Goal: Transaction & Acquisition: Purchase product/service

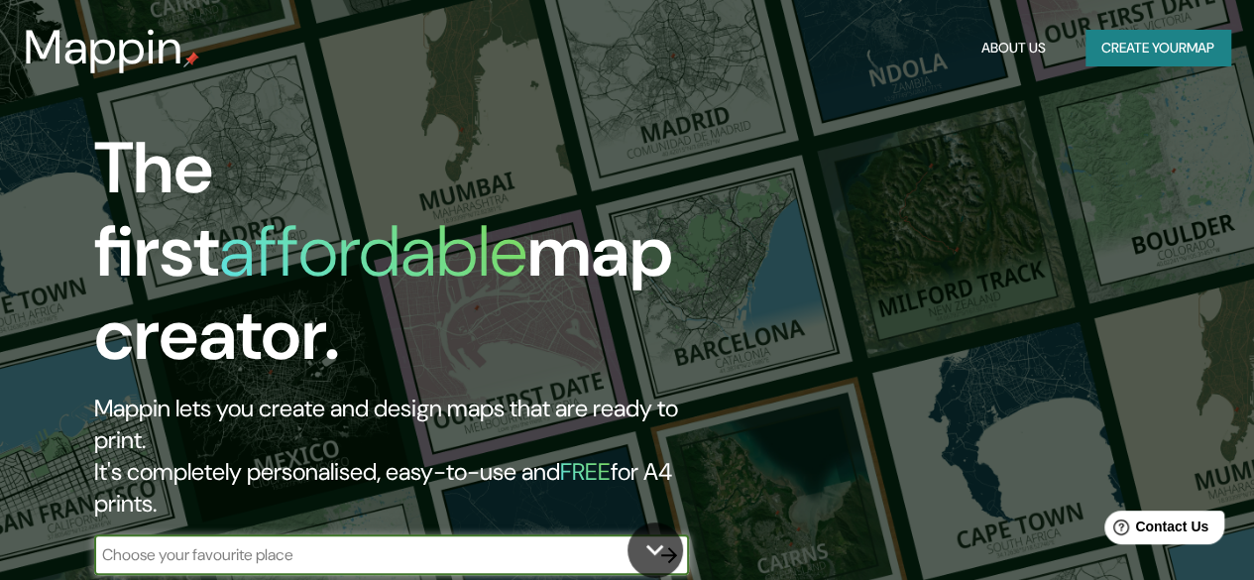
paste input "[STREET_ADDRESS][PERSON_NAME]"
type input "[STREET_ADDRESS][PERSON_NAME]"
click at [673, 547] on icon "button" at bounding box center [669, 555] width 16 height 16
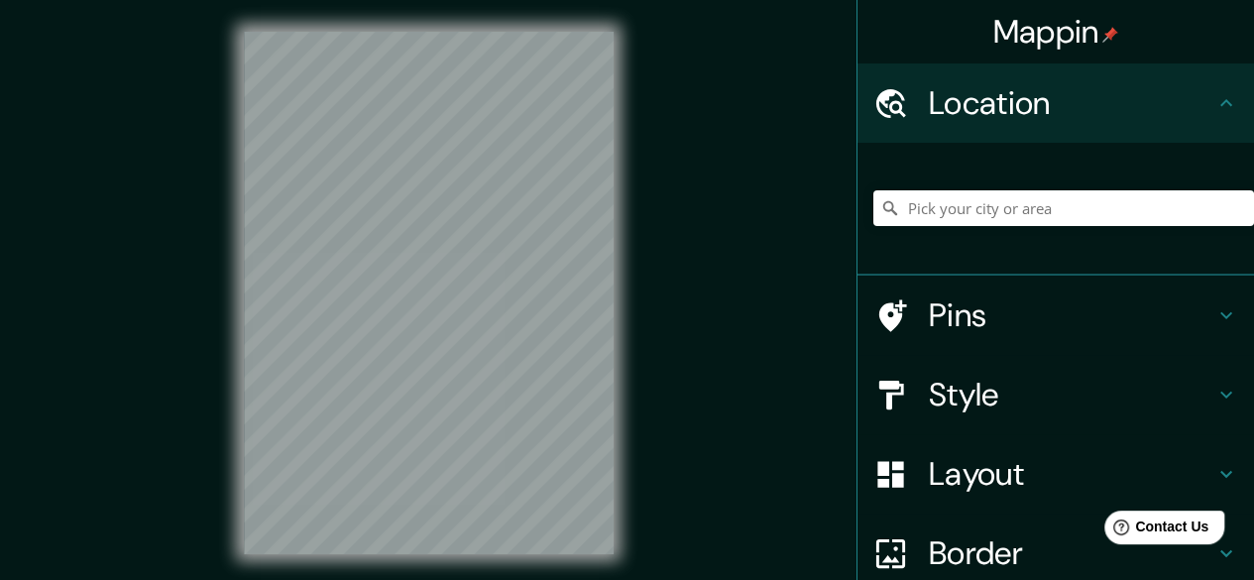
click at [952, 316] on h4 "Pins" at bounding box center [1071, 315] width 285 height 40
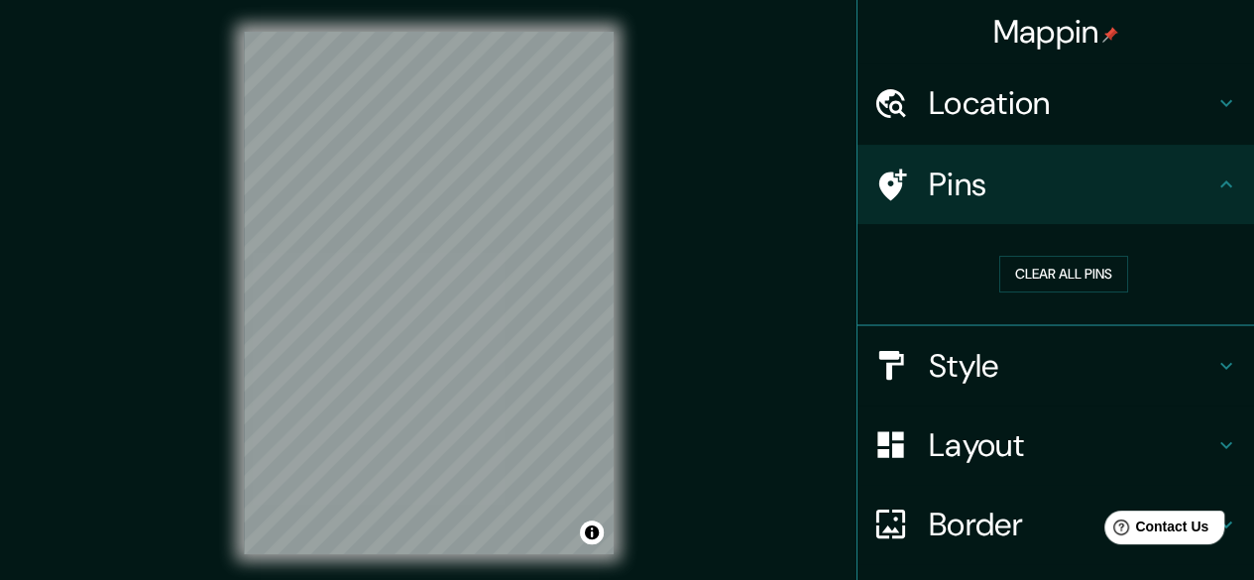
click at [1098, 104] on h4 "Location" at bounding box center [1071, 103] width 285 height 40
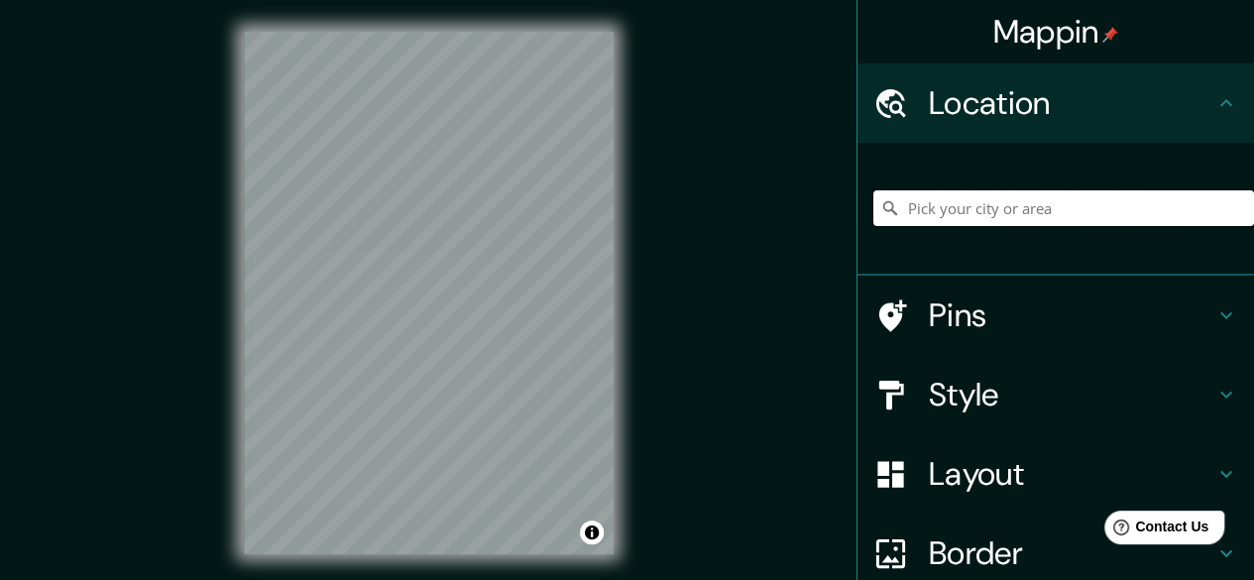
click at [942, 202] on input "Pick your city or area" at bounding box center [1063, 208] width 381 height 36
paste input "[STREET_ADDRESS][PERSON_NAME]"
click at [916, 207] on input "4000, [GEOGRAPHIC_DATA], [GEOGRAPHIC_DATA], [GEOGRAPHIC_DATA]" at bounding box center [1063, 208] width 381 height 36
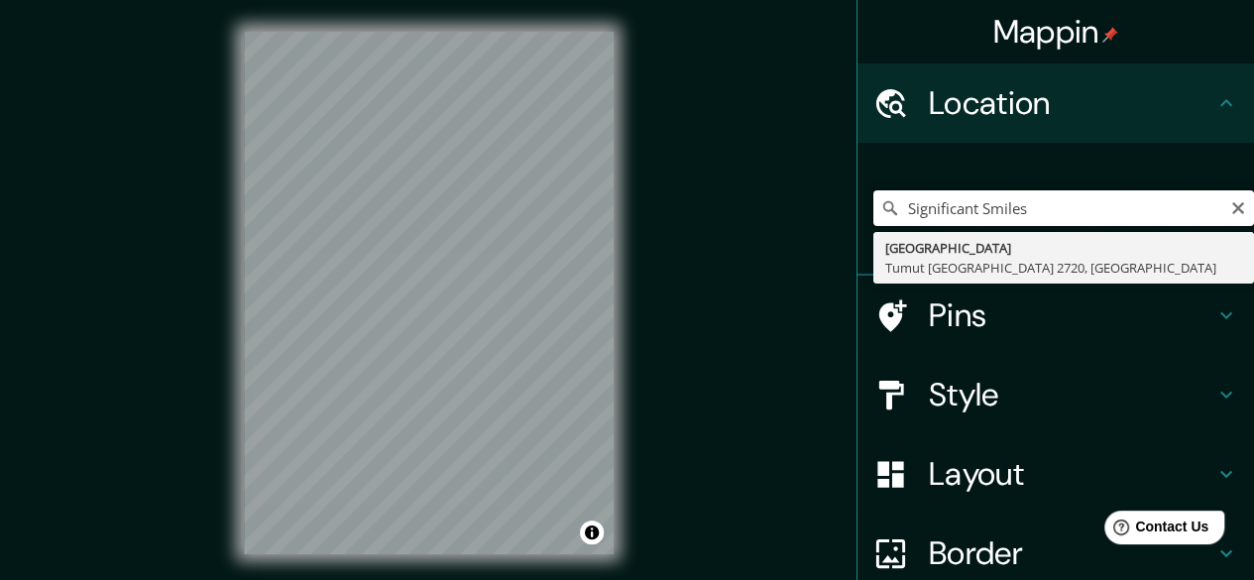
type input "Significant"
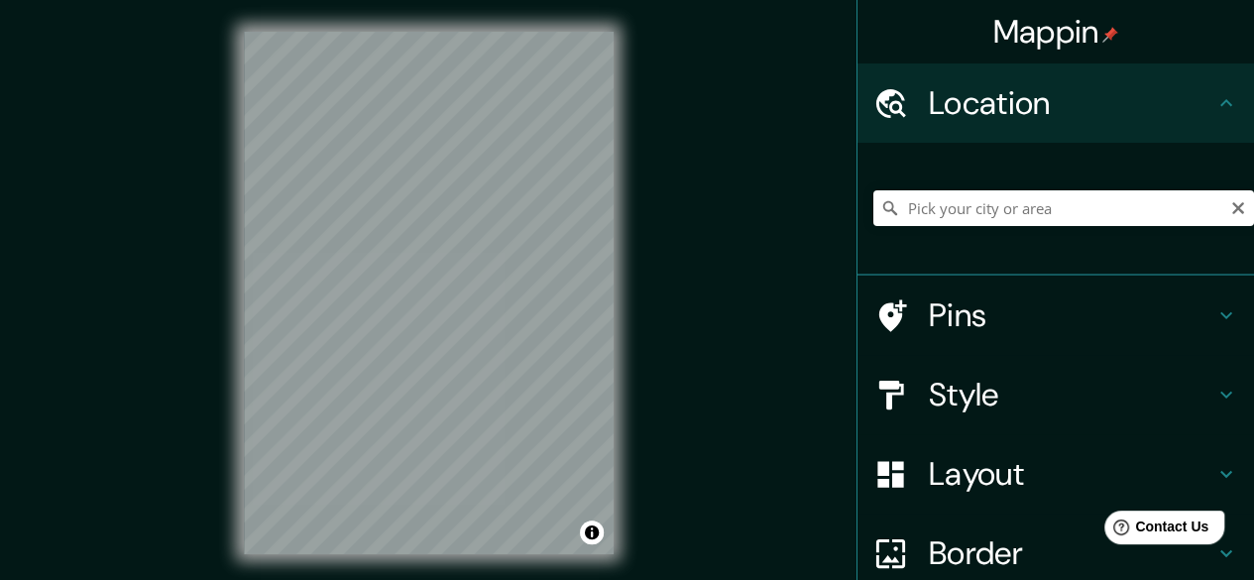
click at [1027, 311] on h4 "Pins" at bounding box center [1071, 315] width 285 height 40
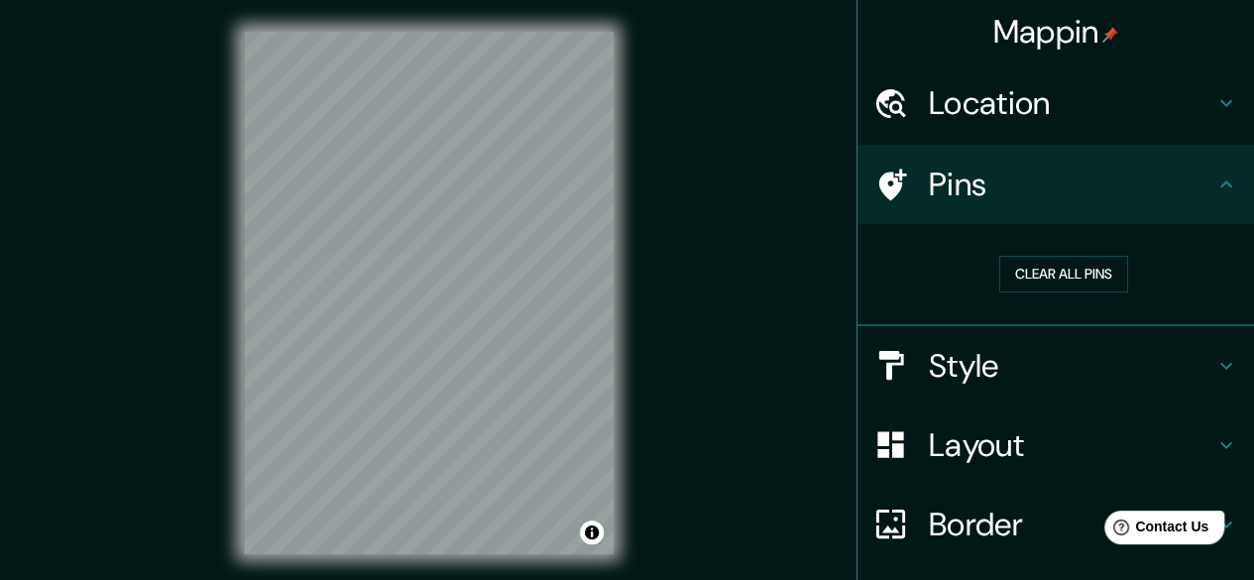
click at [990, 347] on h4 "Style" at bounding box center [1071, 366] width 285 height 40
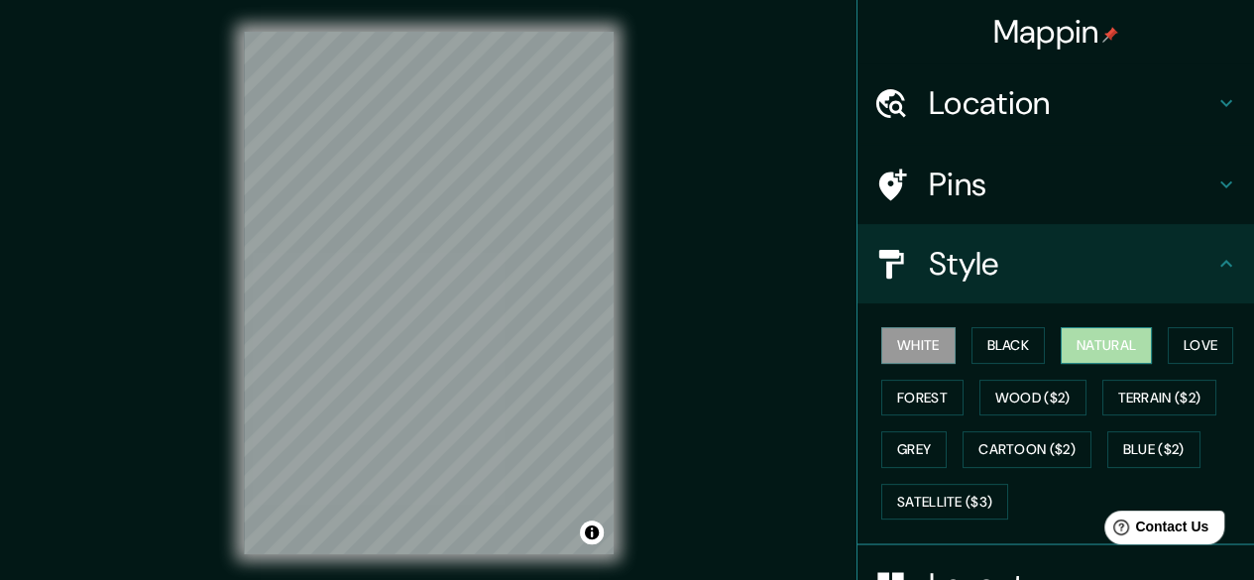
click at [1074, 353] on button "Natural" at bounding box center [1105, 345] width 91 height 37
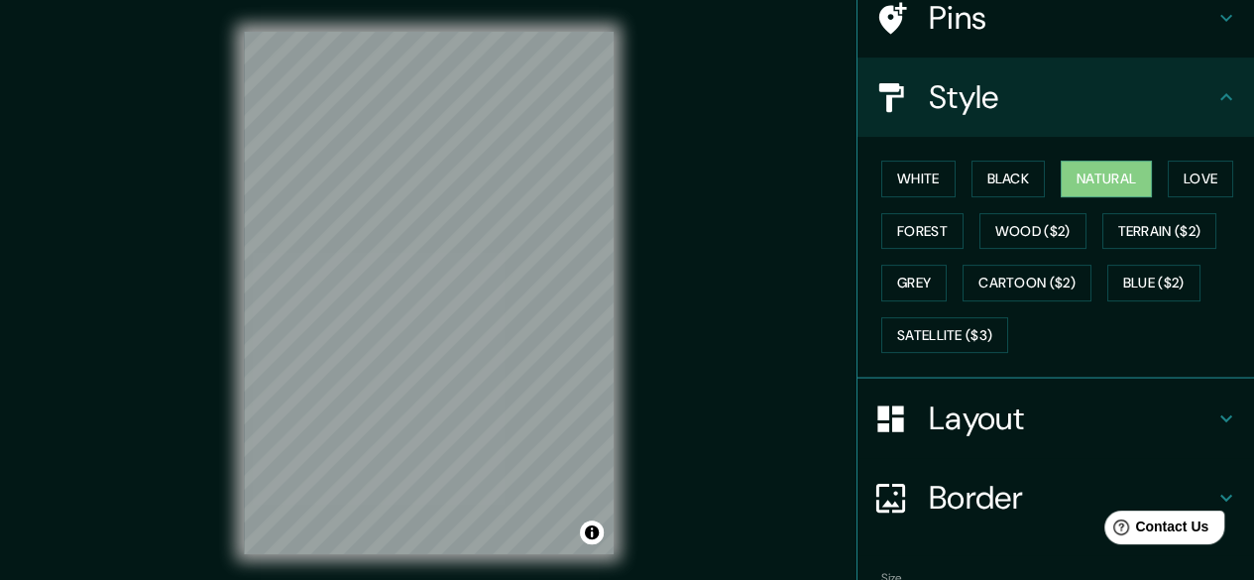
scroll to position [285, 0]
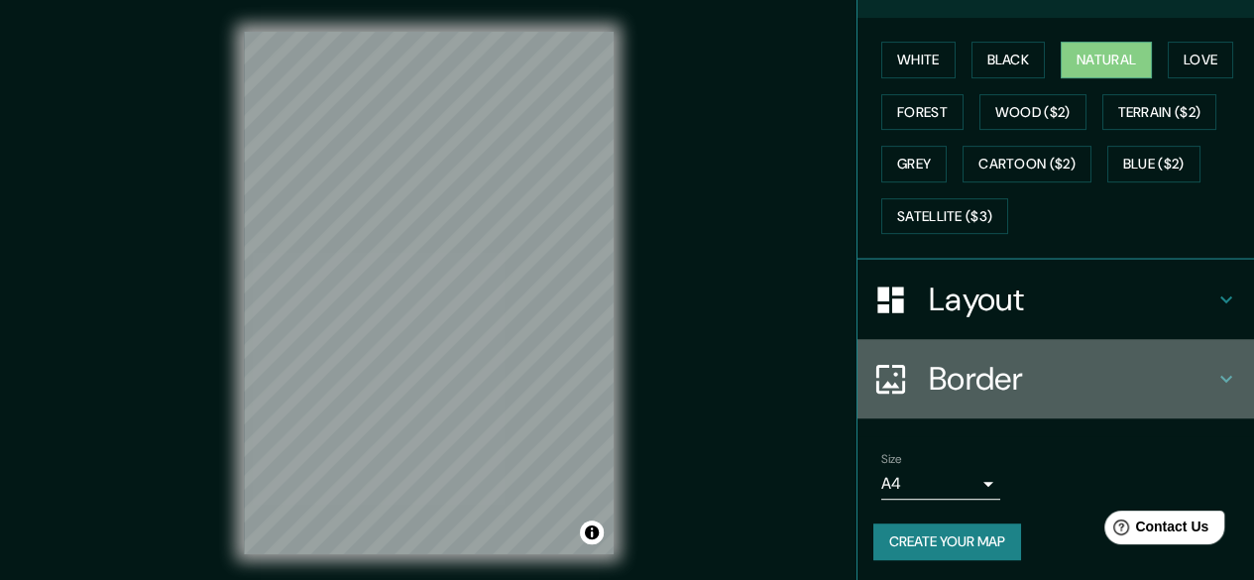
click at [967, 359] on h4 "Border" at bounding box center [1071, 379] width 285 height 40
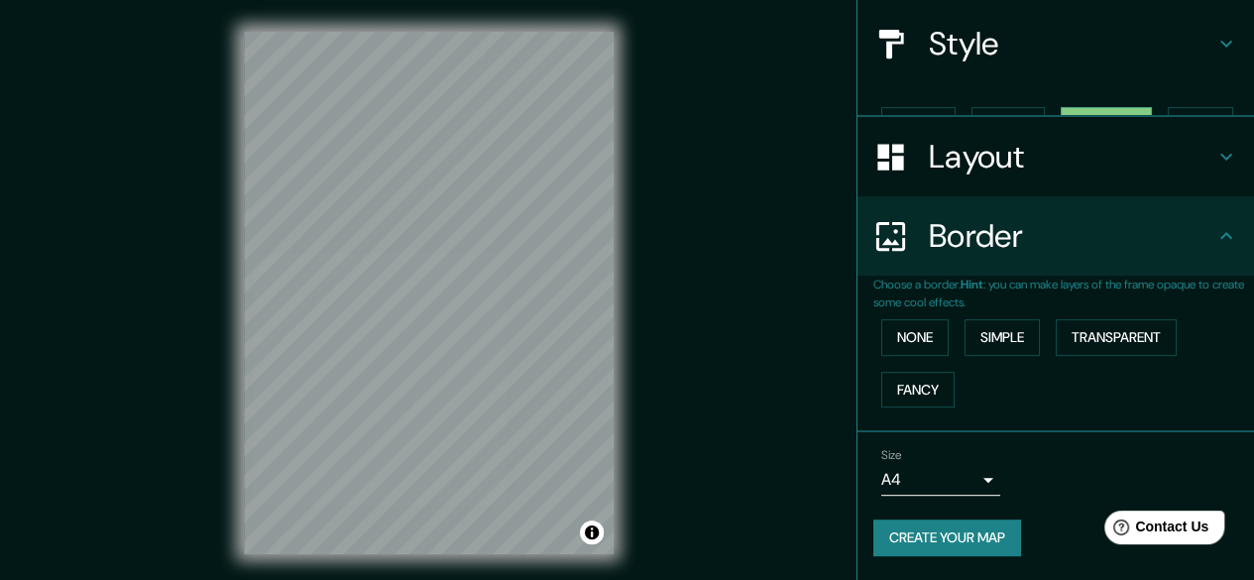
scroll to position [184, 0]
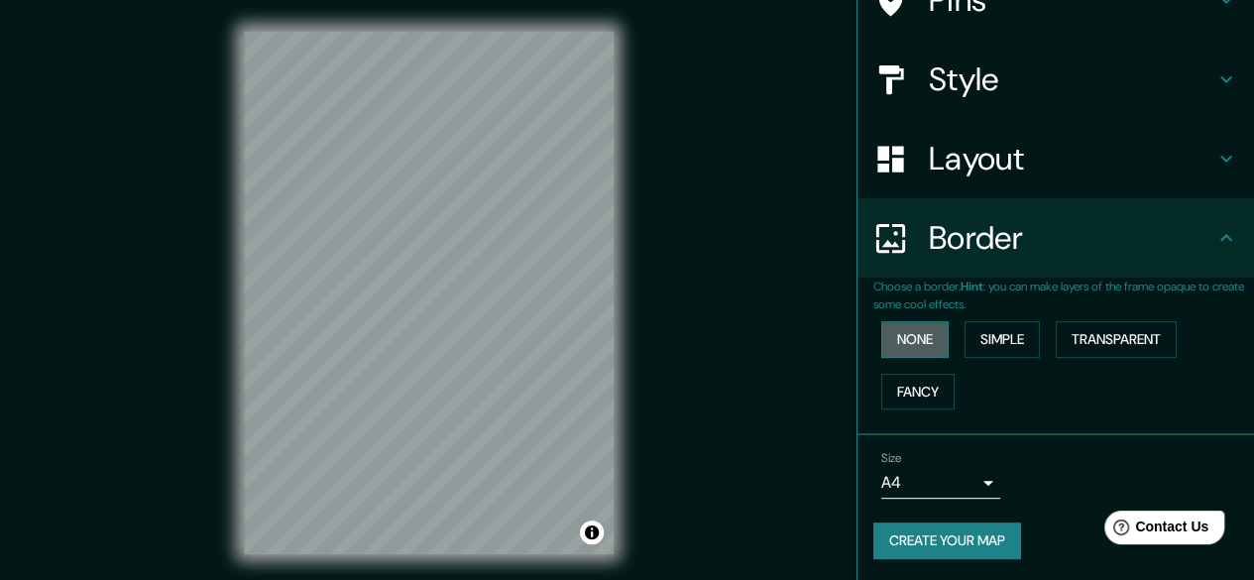
click at [898, 338] on button "None" at bounding box center [914, 339] width 67 height 37
click at [1034, 339] on div "None Simple Transparent Fancy" at bounding box center [1063, 365] width 381 height 104
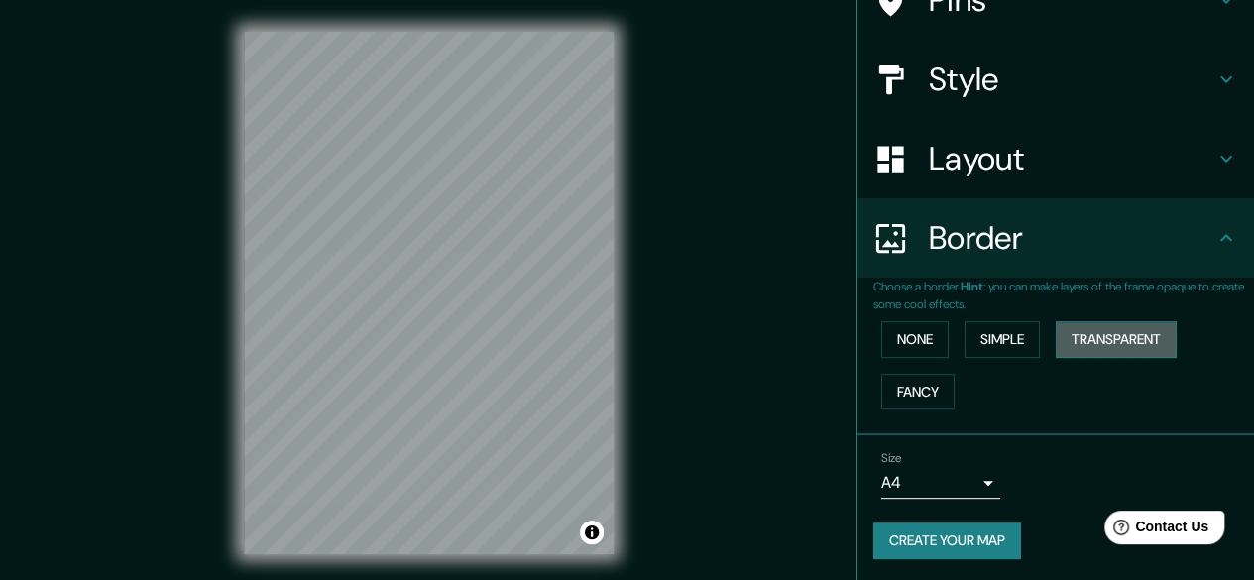
click at [1100, 338] on button "Transparent" at bounding box center [1115, 339] width 121 height 37
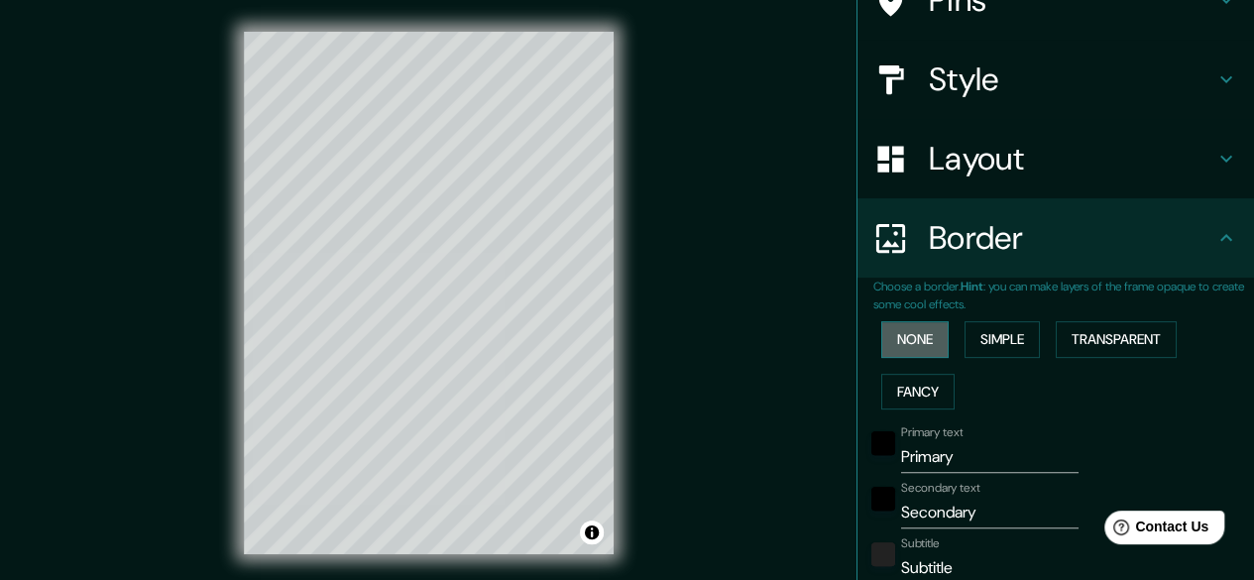
click at [898, 344] on button "None" at bounding box center [914, 339] width 67 height 37
